Goal: Contribute content: Add original content to the website for others to see

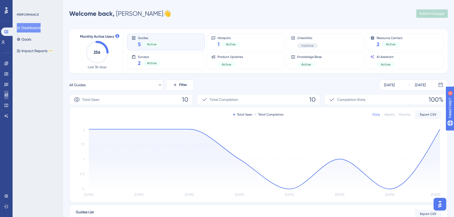
click at [5, 95] on icon at bounding box center [6, 95] width 4 height 4
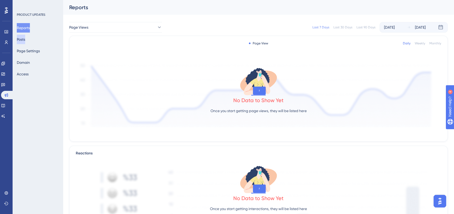
click at [25, 41] on button "Posts" at bounding box center [21, 39] width 8 height 9
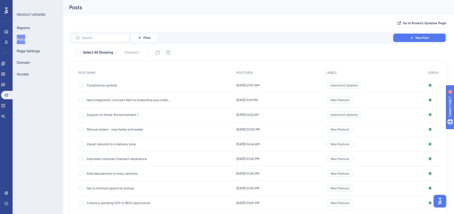
click at [407, 38] on div "✨ Save My Spot!✨" at bounding box center [230, 96] width 458 height 217
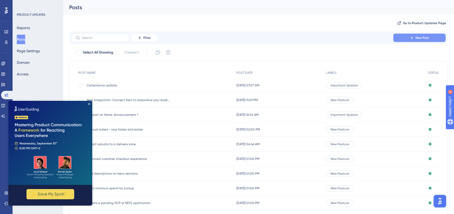
click at [412, 38] on icon at bounding box center [412, 37] width 2 height 2
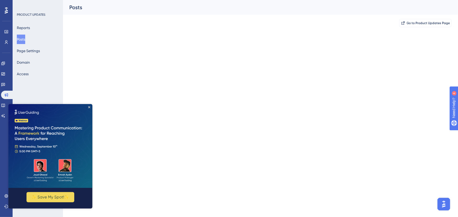
click at [89, 110] on img at bounding box center [50, 146] width 84 height 84
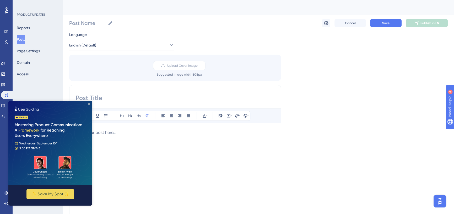
click at [88, 104] on icon "Close Preview" at bounding box center [89, 104] width 2 height 2
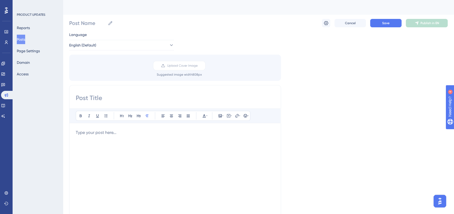
click at [135, 100] on input at bounding box center [175, 98] width 199 height 8
paste input "Get ready to shine in the new Find a Cook marketplace ✨"
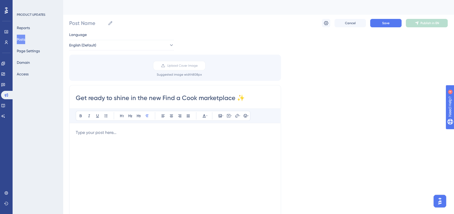
type input "Get ready to shine in the new Find a Cook marketplace ✨"
click at [95, 130] on p "To enrich screen reader interactions, please activate Accessibility in Grammarl…" at bounding box center [175, 132] width 199 height 6
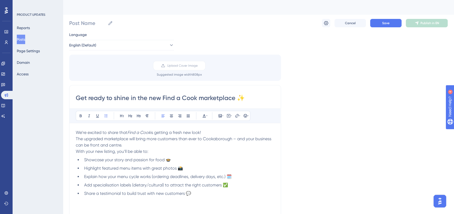
click at [174, 159] on li "Showcase your story and passion for food 🍲" at bounding box center [178, 160] width 192 height 6
click at [182, 164] on ul "Showcase your story and passion for food Highlight featured menu items with gre…" at bounding box center [175, 177] width 199 height 40
click at [235, 176] on li "Explain how your menu cycle works (ordering deadlines, delivery days, etc.) 🗓️" at bounding box center [178, 176] width 192 height 6
click at [230, 184] on li "Add specialisation labels (dietary/cultural) to attract the right customers ✅" at bounding box center [178, 185] width 192 height 6
click at [193, 191] on li "Share a testimonial to build trust with new customers 💬" at bounding box center [178, 193] width 192 height 6
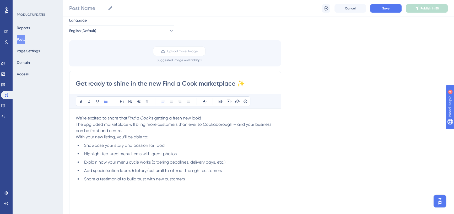
scroll to position [24, 0]
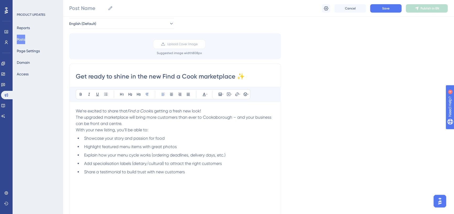
click at [126, 124] on p "We’re excited to share that Find a Cook is getting a fresh new look! The upgrad…" at bounding box center [175, 117] width 199 height 19
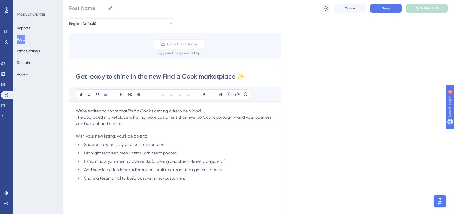
click at [92, 189] on div "We’re excited to share that Find a Cook is getting a fresh new look! The upgrad…" at bounding box center [175, 165] width 199 height 115
click at [189, 179] on li "Share a testimonial to build trust with new customers" at bounding box center [178, 178] width 192 height 6
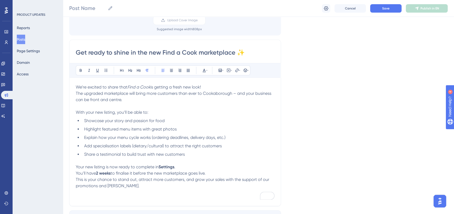
scroll to position [71, 0]
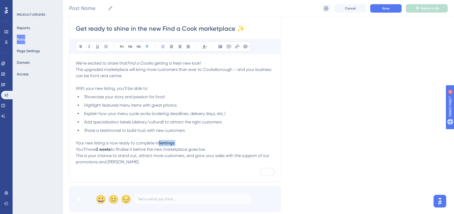
drag, startPoint x: 178, startPoint y: 143, endPoint x: 160, endPoint y: 142, distance: 17.4
click at [160, 142] on p "Your new listing is now ready to complete in Settings . You’ll have 2 weeks to …" at bounding box center [175, 146] width 199 height 13
click at [81, 47] on icon at bounding box center [81, 46] width 2 height 3
click at [81, 46] on icon at bounding box center [81, 46] width 4 height 4
click at [81, 47] on icon at bounding box center [81, 46] width 4 height 4
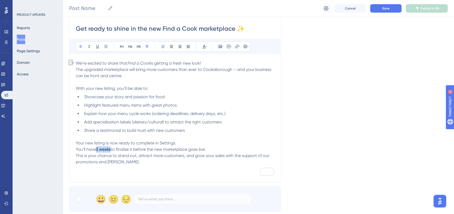
drag, startPoint x: 97, startPoint y: 149, endPoint x: 112, endPoint y: 149, distance: 14.7
click at [111, 149] on strong "2 weeks" at bounding box center [103, 149] width 15 height 5
click at [82, 47] on icon at bounding box center [81, 46] width 4 height 4
click at [144, 154] on span "This is your chance to stand out, attract more customers, and grow your sales w…" at bounding box center [173, 158] width 195 height 11
click at [76, 148] on span "You’ll have 2 weeks to finalise it before the new marketplace goes live." at bounding box center [142, 149] width 132 height 5
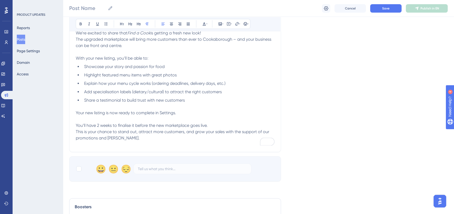
scroll to position [143, 0]
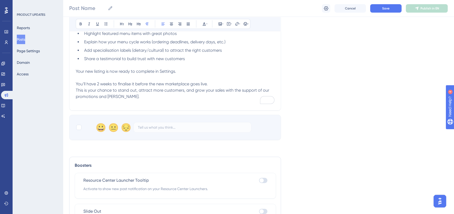
click at [94, 104] on div "Get ready to shine in the new Find a Cook marketplace ✨ Bold Italic Underline B…" at bounding box center [175, 27] width 212 height 166
click at [138, 97] on p "This is your chance to stand out, attract more customers, and grow your sales w…" at bounding box center [175, 93] width 199 height 13
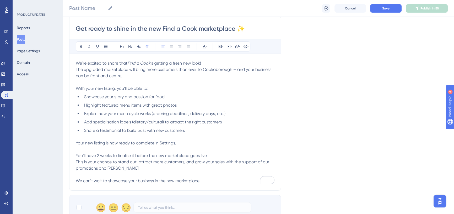
scroll to position [119, 0]
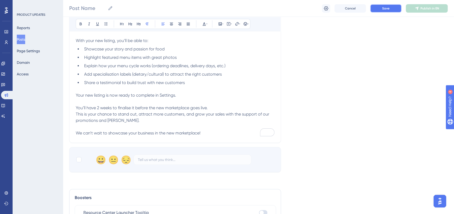
click at [392, 7] on button "Save" at bounding box center [385, 8] width 31 height 8
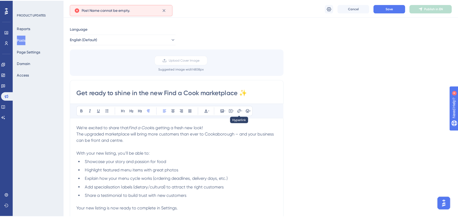
scroll to position [0, 0]
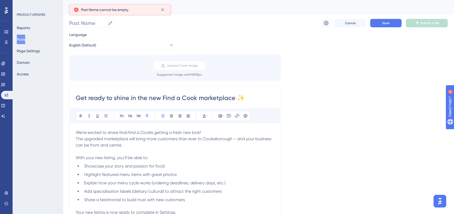
click at [112, 22] on icon at bounding box center [110, 22] width 5 height 5
click at [106, 22] on input "Post Name" at bounding box center [87, 22] width 36 height 7
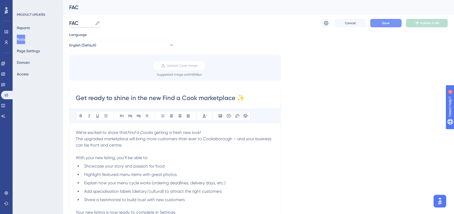
type input "FAC"
click at [378, 25] on button "Save" at bounding box center [385, 23] width 31 height 8
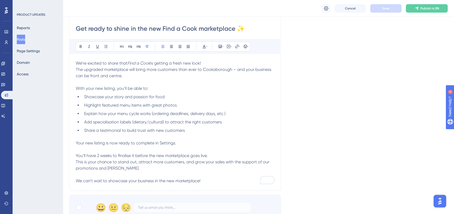
scroll to position [95, 0]
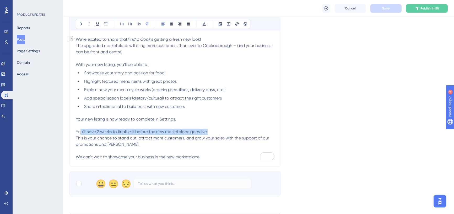
drag, startPoint x: 80, startPoint y: 133, endPoint x: 231, endPoint y: 132, distance: 151.3
click at [231, 132] on p "Your new listing is now ready to complete in Settings. You’ll have 2 weeks to f…" at bounding box center [175, 125] width 199 height 19
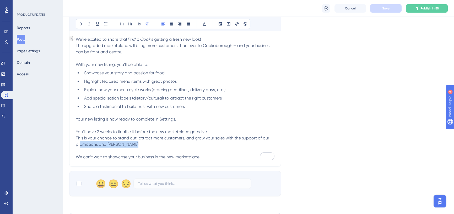
drag, startPoint x: 110, startPoint y: 143, endPoint x: 136, endPoint y: 143, distance: 25.7
click at [136, 143] on span "This is your chance to stand out, attract more customers, and grow your sales w…" at bounding box center [173, 140] width 195 height 11
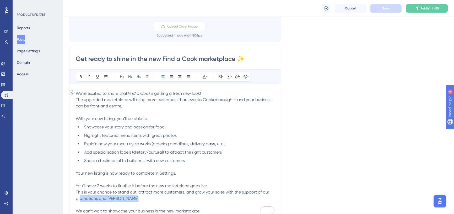
scroll to position [47, 0]
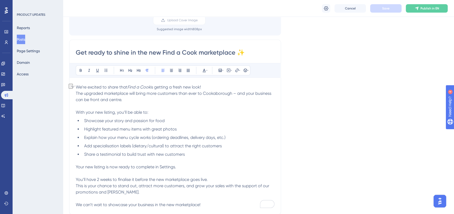
click at [277, 118] on div "Get ready to shine in the new Find a Cook marketplace ✨ Bold Italic Underline B…" at bounding box center [175, 127] width 212 height 175
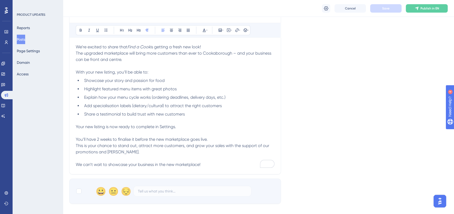
scroll to position [95, 0]
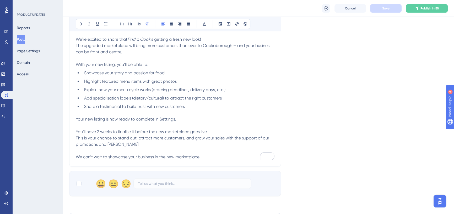
click at [216, 130] on p "Your new listing is now ready to complete in Settings. You’ll have 2 weeks to f…" at bounding box center [175, 125] width 199 height 19
drag, startPoint x: 230, startPoint y: 131, endPoint x: 209, endPoint y: 131, distance: 21.2
click at [209, 131] on p "Your new listing is now ready to complete in Settings. You’ll have 2 weeks to f…" at bounding box center [175, 125] width 199 height 19
click at [206, 22] on icon at bounding box center [204, 24] width 4 height 4
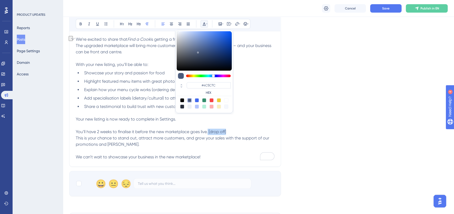
click at [219, 100] on div at bounding box center [219, 100] width 4 height 4
type input "#ECCD39"
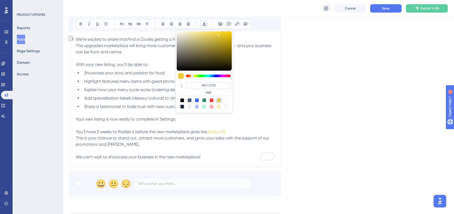
click at [247, 123] on p "Your new listing is now ready to complete in Settings. You’ll have 2 weeks to f…" at bounding box center [175, 125] width 199 height 19
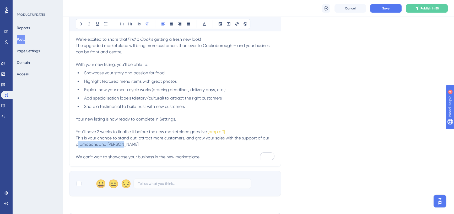
drag, startPoint x: 79, startPoint y: 143, endPoint x: 126, endPoint y: 142, distance: 46.9
click at [126, 142] on span "This is your chance to stand out, attract more customers, and grow your sales w…" at bounding box center [173, 140] width 195 height 11
click at [146, 143] on p "This is your chance to stand out, attract more customers, and grow your sales w…" at bounding box center [175, 141] width 199 height 13
drag, startPoint x: 231, startPoint y: 132, endPoint x: 210, endPoint y: 131, distance: 21.0
click at [210, 131] on p "Your new listing is now ready to complete in Settings. You’ll have 2 weeks to f…" at bounding box center [175, 125] width 199 height 19
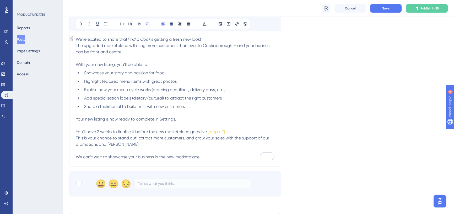
click at [208, 24] on div "Bold Italic Underline Bullet Point Heading 1 Heading 2 Heading 3 Normal Align L…" at bounding box center [163, 24] width 175 height 10
drag, startPoint x: 232, startPoint y: 133, endPoint x: 210, endPoint y: 131, distance: 22.6
click at [210, 131] on p "Your new listing is now ready to complete in Settings. You’ll have 2 weeks to f…" at bounding box center [175, 125] width 199 height 19
click at [205, 25] on icon at bounding box center [204, 24] width 4 height 4
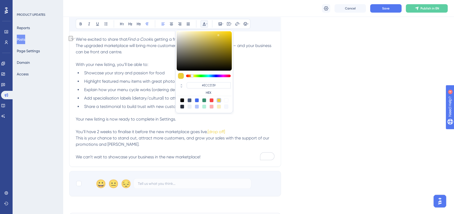
click at [212, 100] on div at bounding box center [211, 100] width 4 height 4
type input "#F84343"
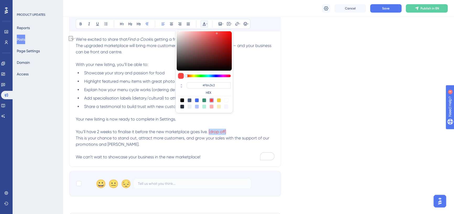
click at [235, 133] on p "Your new listing is now ready to complete in Settings. You’ll have 2 weeks to f…" at bounding box center [175, 125] width 199 height 19
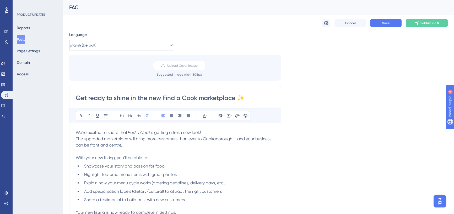
scroll to position [0, 0]
